Goal: Transaction & Acquisition: Download file/media

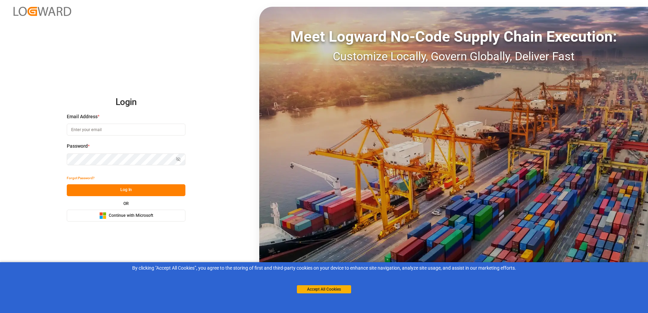
click at [141, 216] on span "Continue with Microsoft" at bounding box center [131, 216] width 44 height 6
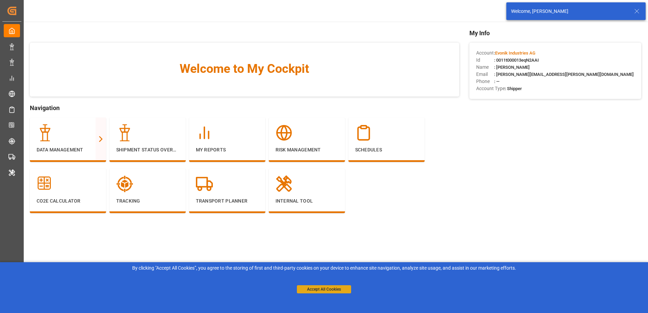
click at [323, 289] on button "Accept All Cookies" at bounding box center [324, 289] width 54 height 8
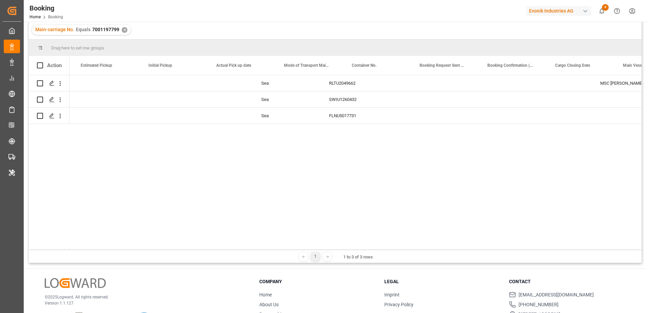
scroll to position [0, 2097]
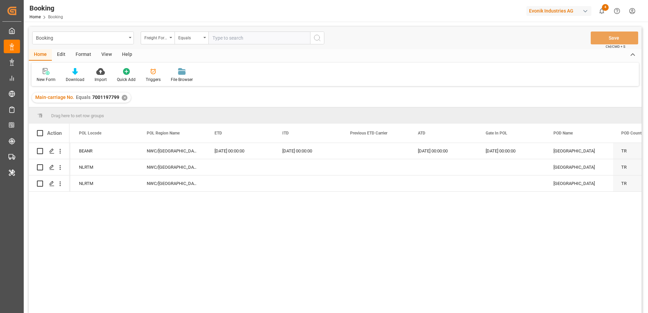
click at [60, 54] on div "Edit" at bounding box center [61, 55] width 19 height 12
click at [140, 71] on icon at bounding box center [141, 71] width 9 height 7
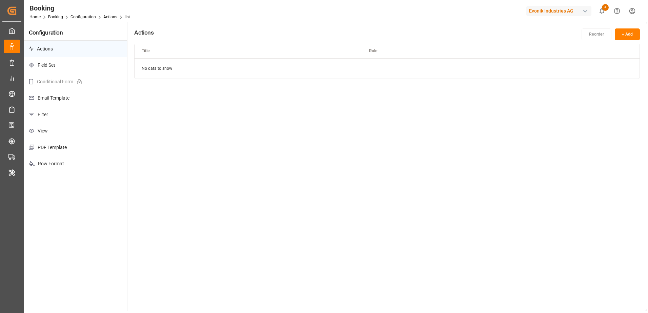
click at [72, 116] on p "Filter" at bounding box center [75, 114] width 103 height 17
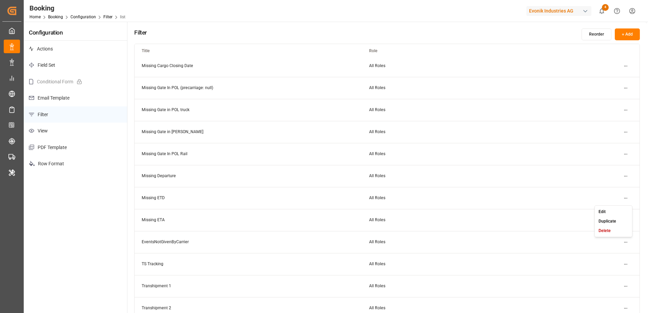
click at [625, 198] on html "Created by potrace 1.15, written by Peter Selinger 2001-2017 Created by potrace…" at bounding box center [324, 156] width 648 height 313
click at [615, 212] on div "Edit" at bounding box center [613, 211] width 35 height 9
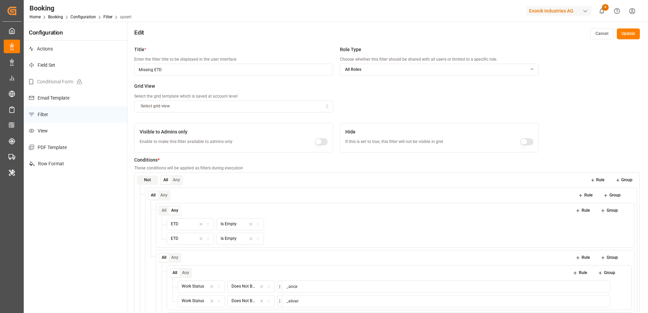
click at [604, 34] on button "Cancel" at bounding box center [601, 33] width 23 height 11
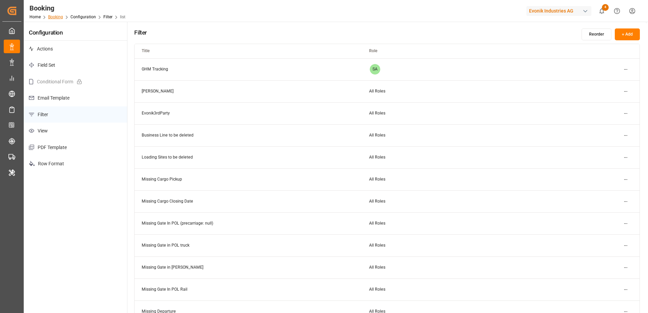
click at [58, 16] on link "Booking" at bounding box center [55, 17] width 15 height 5
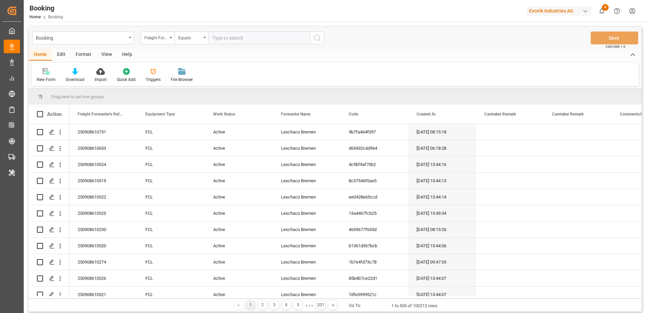
click at [63, 53] on div "Edit" at bounding box center [61, 55] width 19 height 12
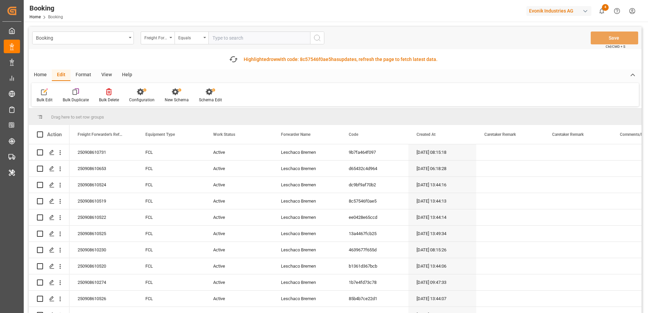
click at [86, 74] on div "Format" at bounding box center [83, 75] width 26 height 12
click at [48, 93] on icon at bounding box center [46, 91] width 6 height 7
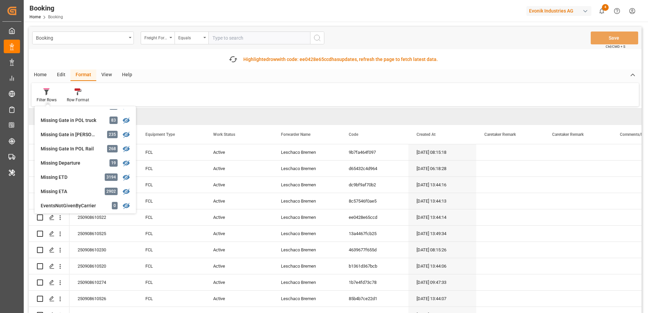
scroll to position [136, 0]
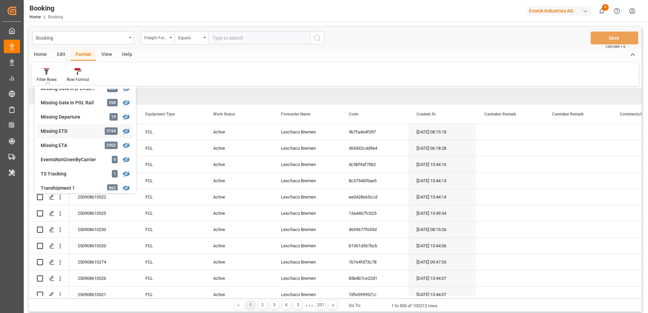
click at [67, 134] on div "Missing ETD" at bounding box center [70, 131] width 59 height 7
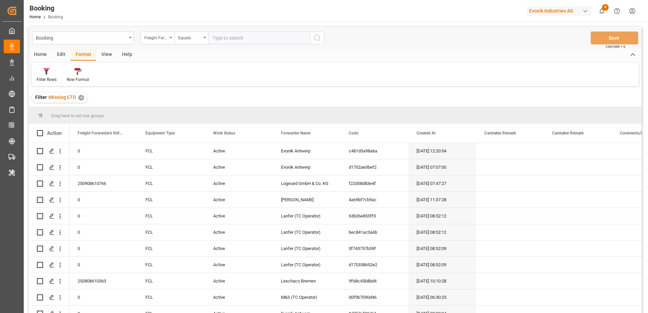
click at [63, 53] on div "Edit" at bounding box center [61, 55] width 19 height 12
click at [46, 55] on div "Home" at bounding box center [40, 55] width 23 height 12
click at [77, 72] on icon at bounding box center [75, 71] width 6 height 7
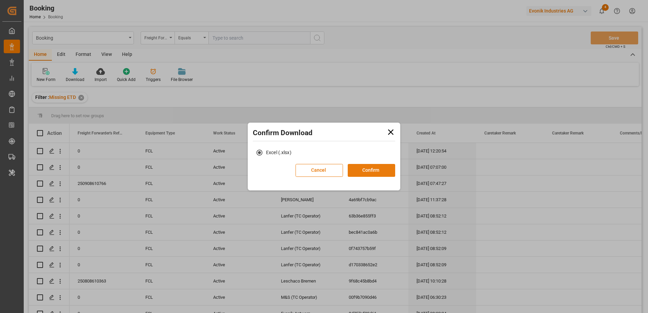
click at [372, 168] on button "Confirm" at bounding box center [371, 170] width 47 height 13
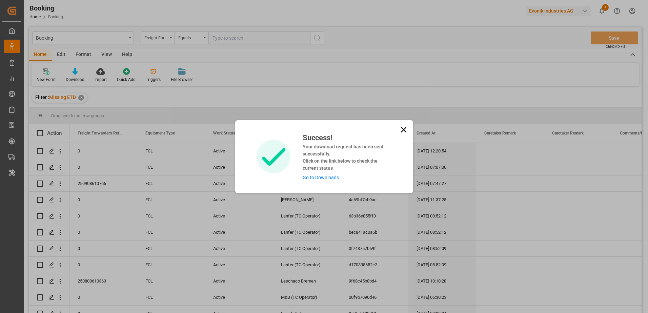
click at [330, 176] on link "Go to Downloads" at bounding box center [321, 177] width 36 height 5
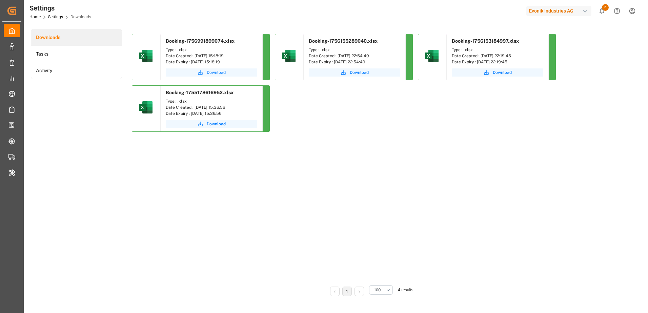
click at [221, 72] on span "Download" at bounding box center [216, 72] width 19 height 6
